Goal: Transaction & Acquisition: Purchase product/service

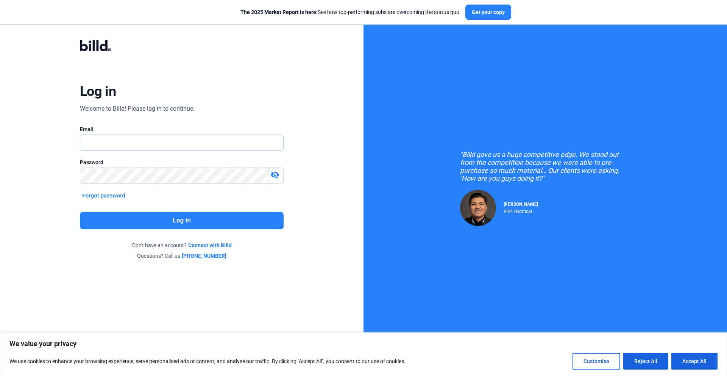
click at [149, 138] on input "text" at bounding box center [177, 143] width 195 height 16
type input "[EMAIL_ADDRESS][DOMAIN_NAME]"
click at [192, 218] on button "Log in" at bounding box center [182, 220] width 204 height 17
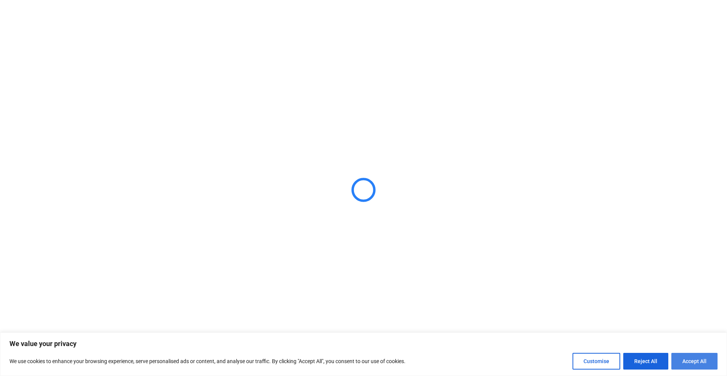
click at [692, 360] on button "Accept All" at bounding box center [694, 360] width 46 height 17
checkbox input "true"
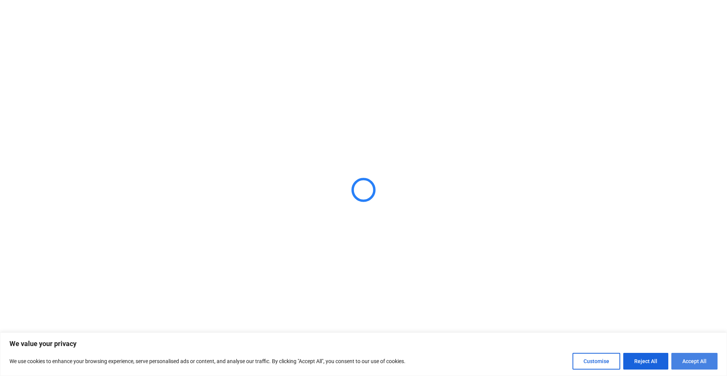
checkbox input "true"
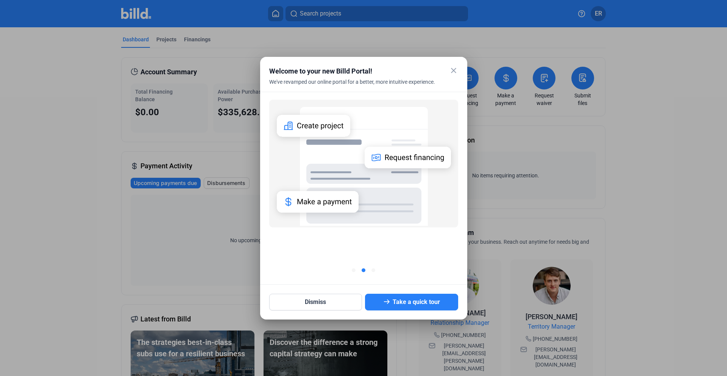
click at [456, 69] on mat-icon "close" at bounding box center [453, 70] width 9 height 9
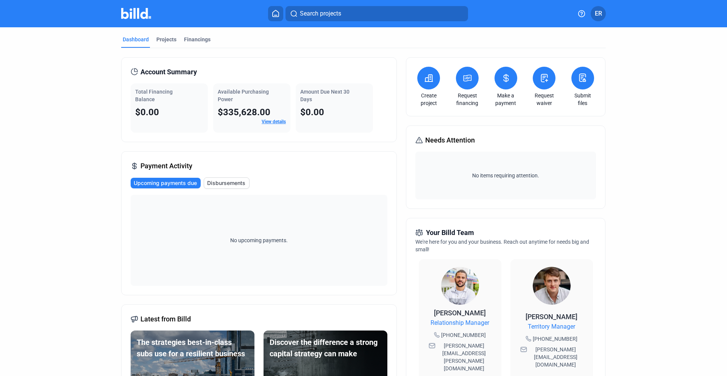
click at [430, 81] on icon at bounding box center [429, 78] width 8 height 7
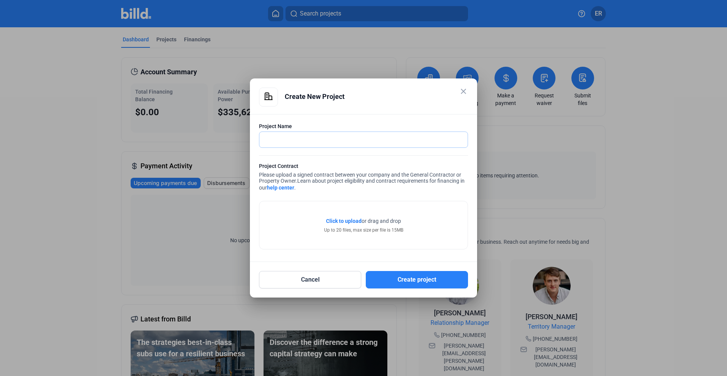
click at [311, 141] on input "text" at bounding box center [363, 140] width 208 height 16
type input "Bally's Casino"
click at [390, 278] on button "Create project" at bounding box center [417, 279] width 102 height 17
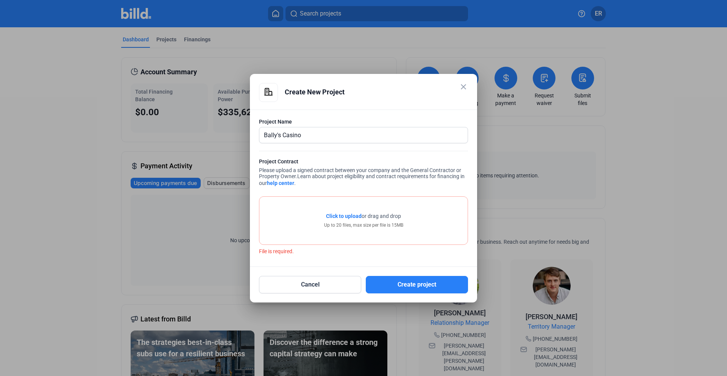
click at [346, 207] on div "Click to upload Tap to upload or drag and drop Up to 20 files, max size per fil…" at bounding box center [363, 221] width 208 height 48
click at [352, 217] on span "Click to upload" at bounding box center [344, 216] width 36 height 6
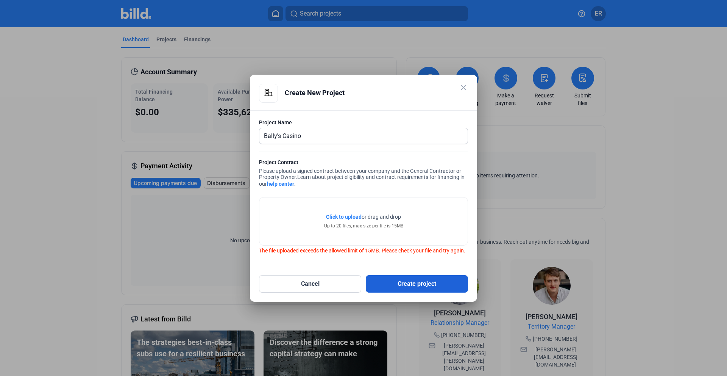
click at [410, 286] on button "Create project" at bounding box center [417, 283] width 102 height 17
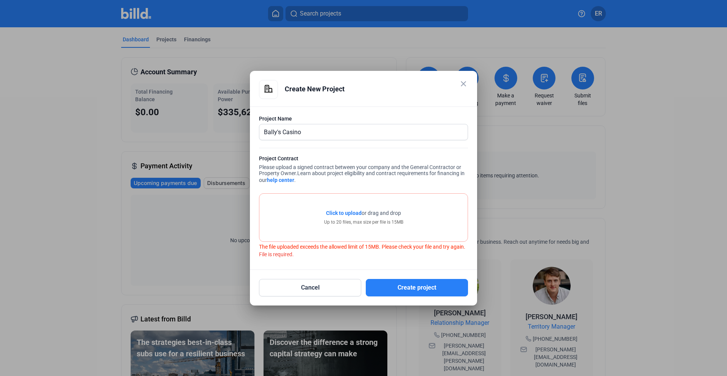
click at [348, 211] on span "Click to upload" at bounding box center [344, 213] width 36 height 6
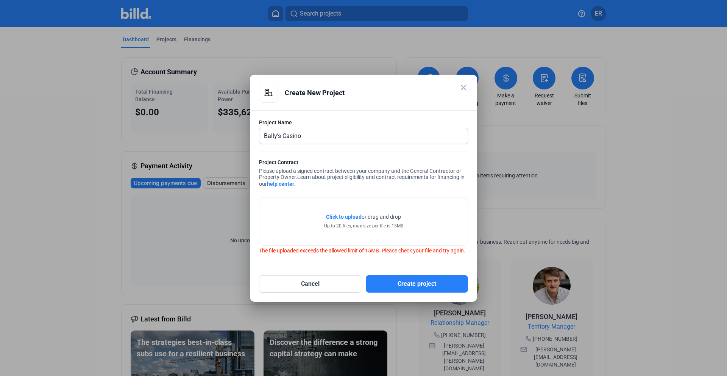
click at [347, 217] on span "Click to upload Tap to upload" at bounding box center [344, 217] width 36 height 8
click at [434, 283] on button "Create project" at bounding box center [417, 283] width 102 height 17
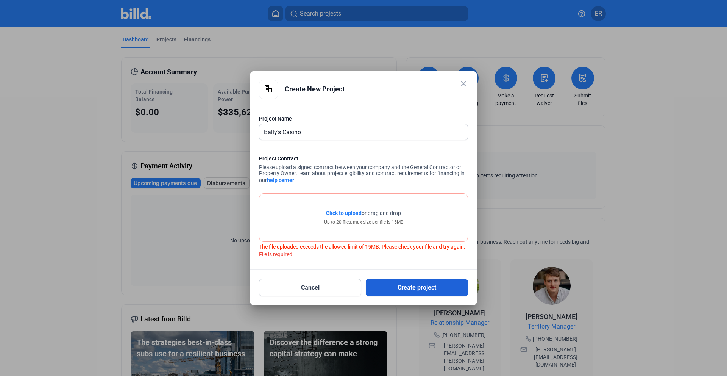
click at [433, 283] on button "Create project" at bounding box center [417, 287] width 102 height 17
click at [335, 285] on button "Cancel" at bounding box center [310, 287] width 102 height 17
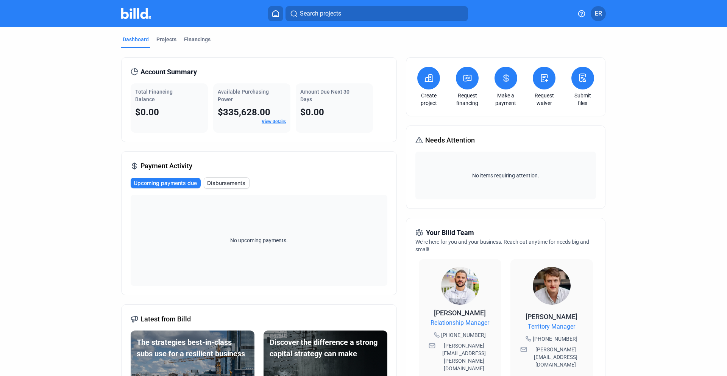
click at [427, 85] on button at bounding box center [428, 78] width 23 height 23
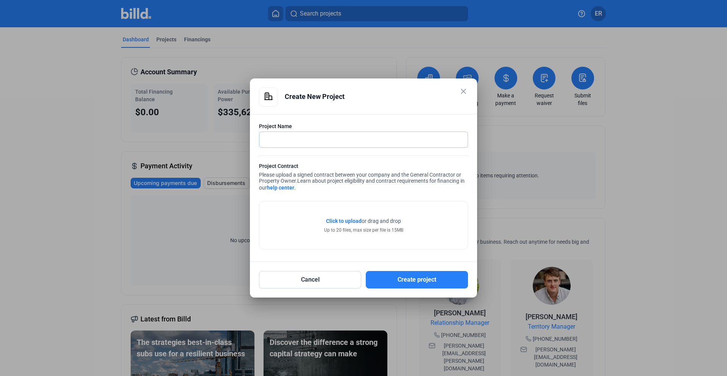
click at [338, 142] on input "text" at bounding box center [359, 140] width 200 height 16
type input "Bally's"
click at [412, 272] on button "Create project" at bounding box center [417, 279] width 102 height 17
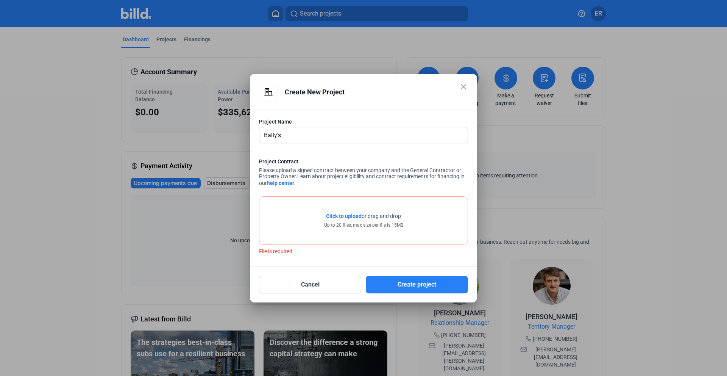
click at [350, 216] on span "Click to upload" at bounding box center [344, 216] width 36 height 6
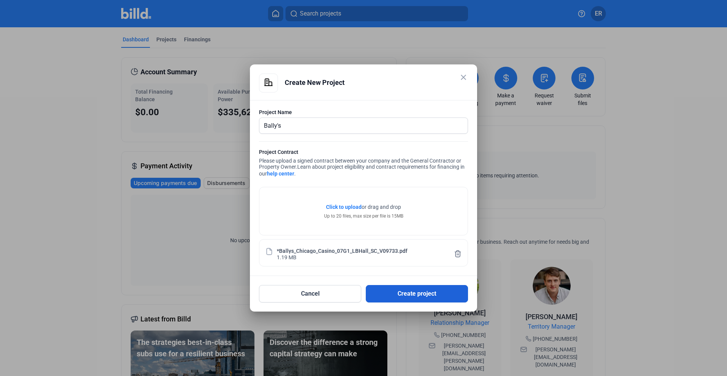
click at [435, 295] on button "Create project" at bounding box center [417, 293] width 102 height 17
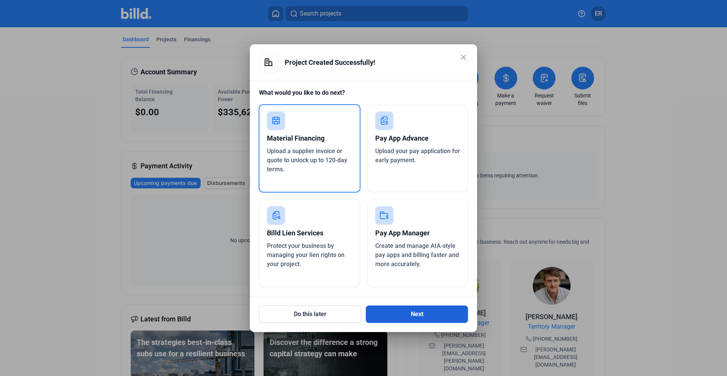
click at [409, 308] on button "Next" at bounding box center [417, 313] width 102 height 17
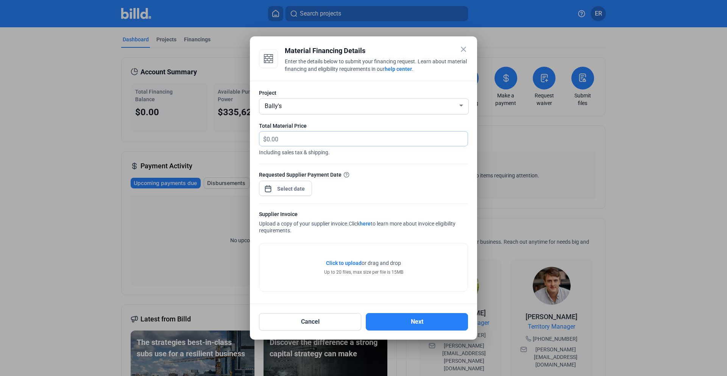
click at [291, 139] on input "text" at bounding box center [363, 138] width 192 height 15
type input "700,000"
click at [287, 187] on div "close Material Financing Details Enter the details below to submit your financi…" at bounding box center [363, 188] width 727 height 376
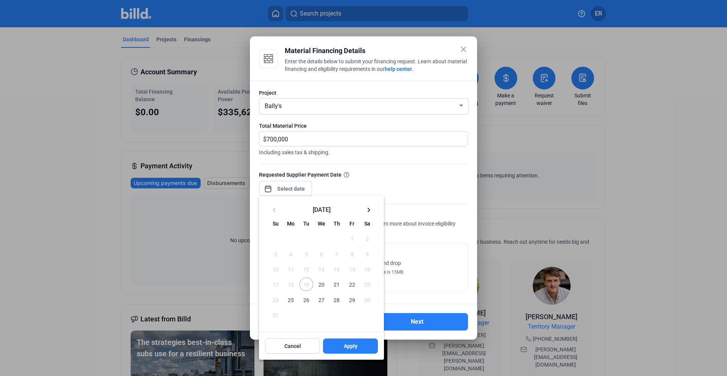
click at [360, 173] on div at bounding box center [363, 188] width 727 height 376
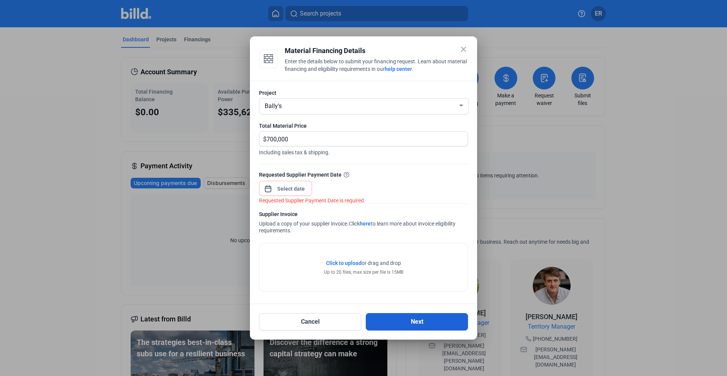
click at [422, 317] on button "Next" at bounding box center [417, 321] width 102 height 17
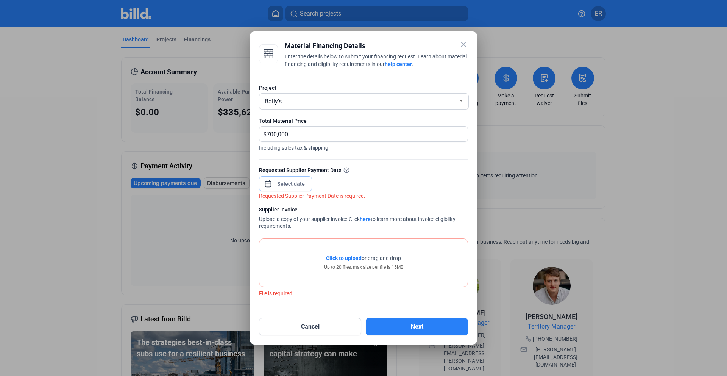
click at [295, 181] on div "close Material Financing Details Enter the details below to submit your financi…" at bounding box center [363, 188] width 727 height 376
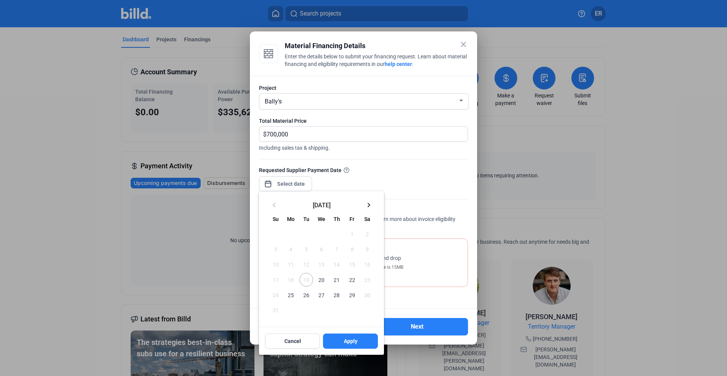
click at [368, 209] on mat-icon "keyboard_arrow_right" at bounding box center [368, 204] width 9 height 9
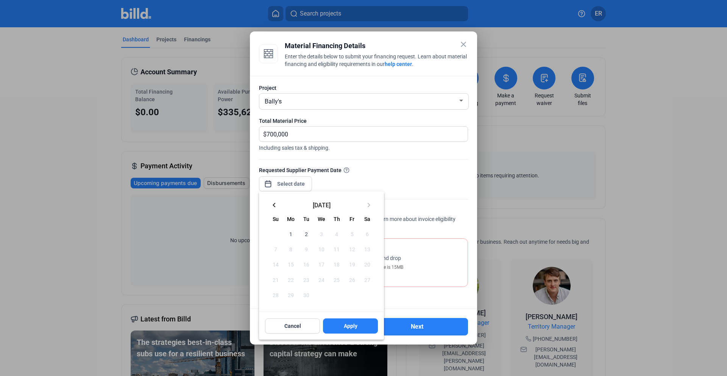
click at [274, 207] on mat-icon "keyboard_arrow_left" at bounding box center [274, 204] width 9 height 9
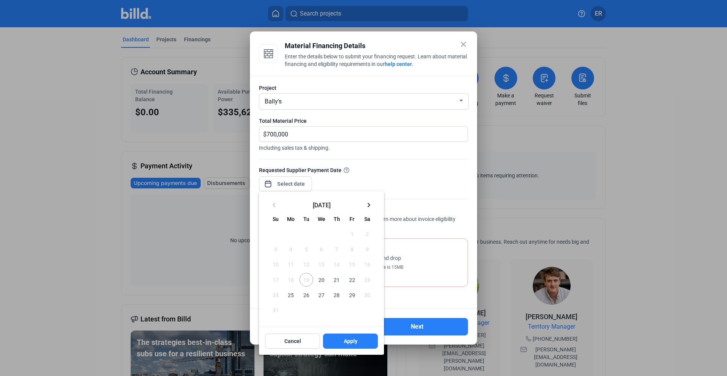
click at [372, 204] on mat-icon "keyboard_arrow_right" at bounding box center [368, 204] width 9 height 9
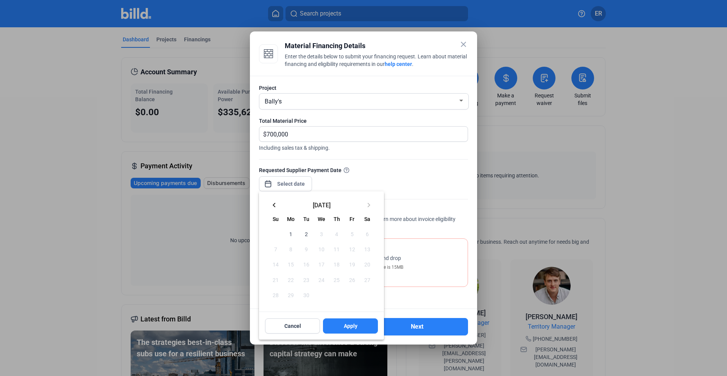
click at [305, 236] on span "2" at bounding box center [306, 234] width 14 height 14
click at [360, 326] on button "Apply" at bounding box center [350, 325] width 55 height 15
type input "[DATE]"
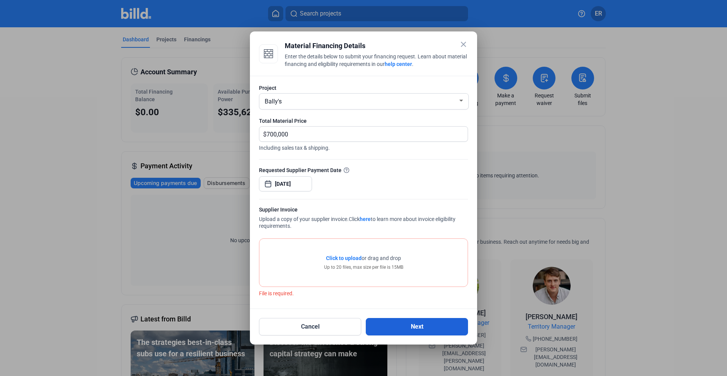
click at [410, 330] on button "Next" at bounding box center [417, 326] width 102 height 17
click at [347, 256] on span "Click to upload" at bounding box center [344, 258] width 36 height 6
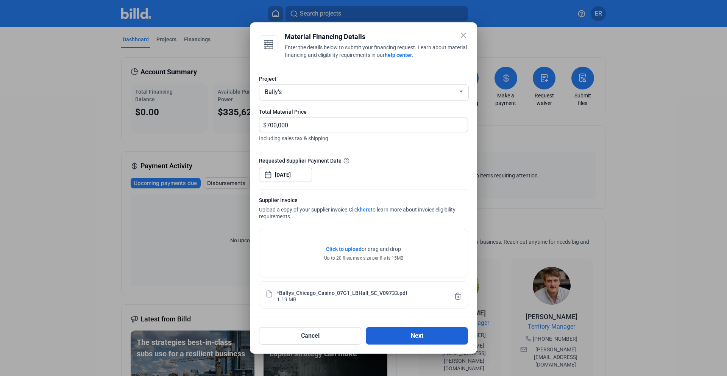
click at [410, 334] on button "Next" at bounding box center [417, 335] width 102 height 17
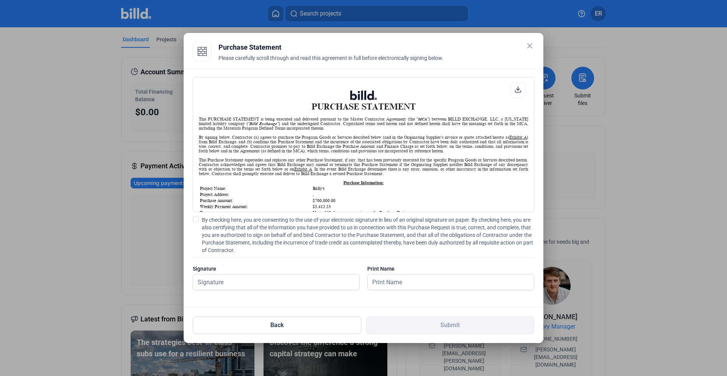
scroll to position [0, 0]
click at [195, 219] on span at bounding box center [196, 219] width 6 height 6
click at [0, 0] on input "By checking here, you are consenting to the use of your electronic signature in…" at bounding box center [0, 0] width 0 height 0
click at [218, 282] on input "text" at bounding box center [272, 282] width 158 height 16
click at [218, 282] on input "text" at bounding box center [276, 282] width 166 height 16
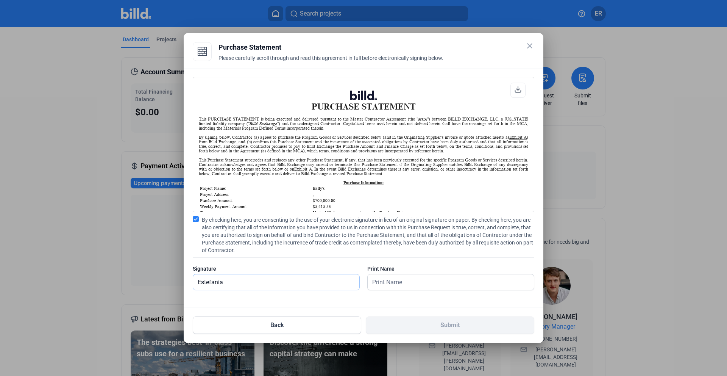
type input "Estefania"
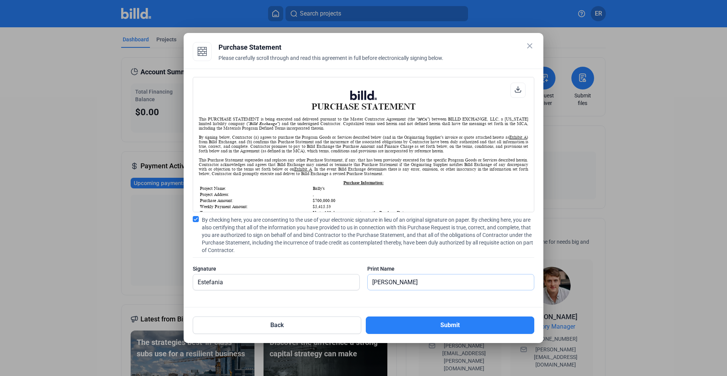
type input "[PERSON_NAME]"
click at [238, 282] on input "Estefania" at bounding box center [272, 282] width 158 height 16
type input "[PERSON_NAME]"
click at [404, 320] on button "Submit" at bounding box center [450, 324] width 168 height 17
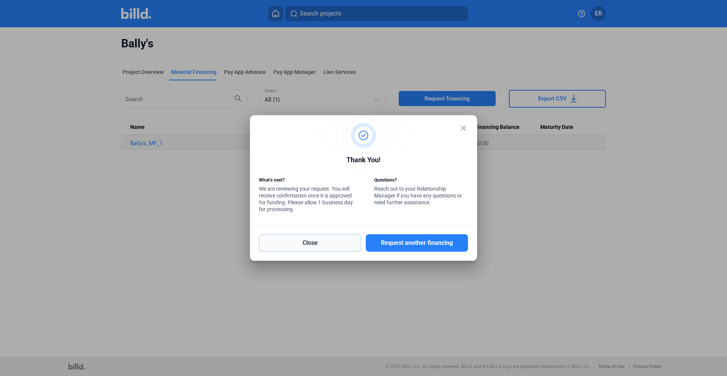
click at [329, 244] on button "Close" at bounding box center [310, 242] width 102 height 17
